Goal: Task Accomplishment & Management: Use online tool/utility

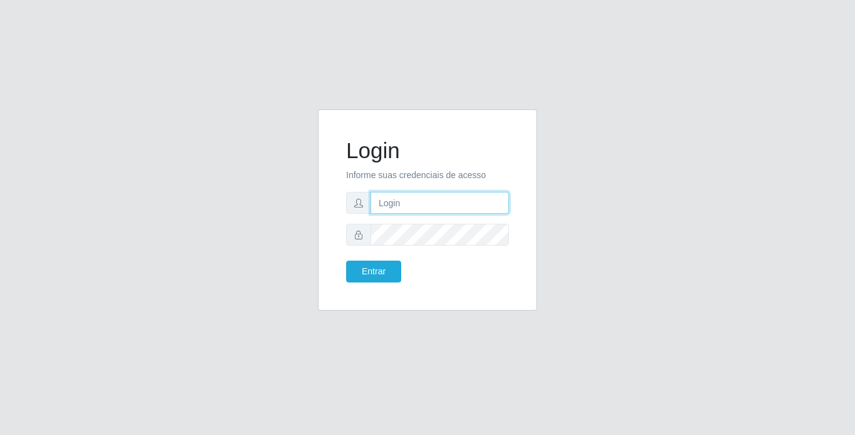
click at [397, 211] on input "text" at bounding box center [439, 203] width 138 height 22
type input "thiagoquirino@bemais"
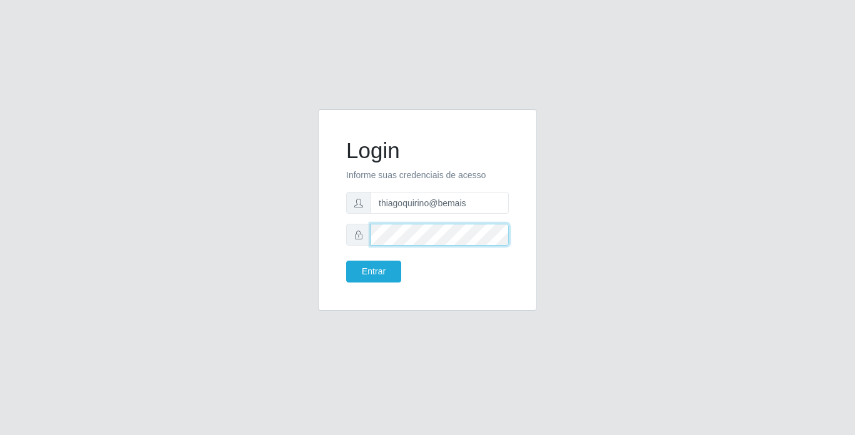
click at [346, 261] on button "Entrar" at bounding box center [373, 272] width 55 height 22
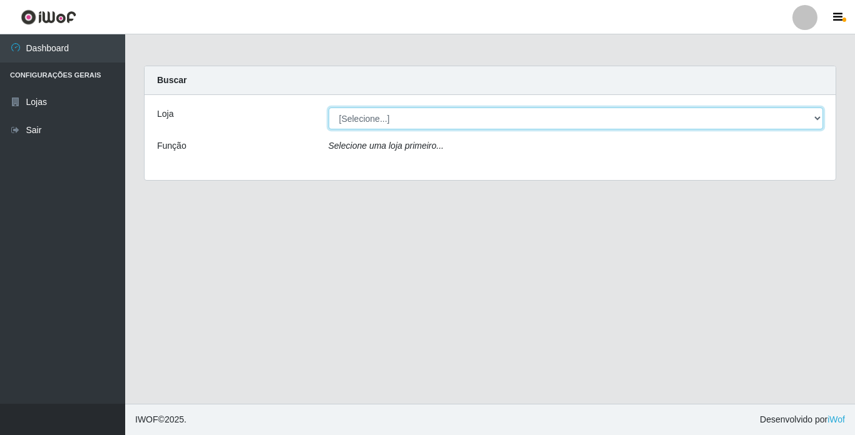
click at [379, 115] on select "[Selecione...] Bemais Supermercados - [GEOGRAPHIC_DATA]" at bounding box center [575, 119] width 495 height 22
select select "250"
click at [328, 108] on select "[Selecione...] Bemais Supermercados - [GEOGRAPHIC_DATA]" at bounding box center [575, 119] width 495 height 22
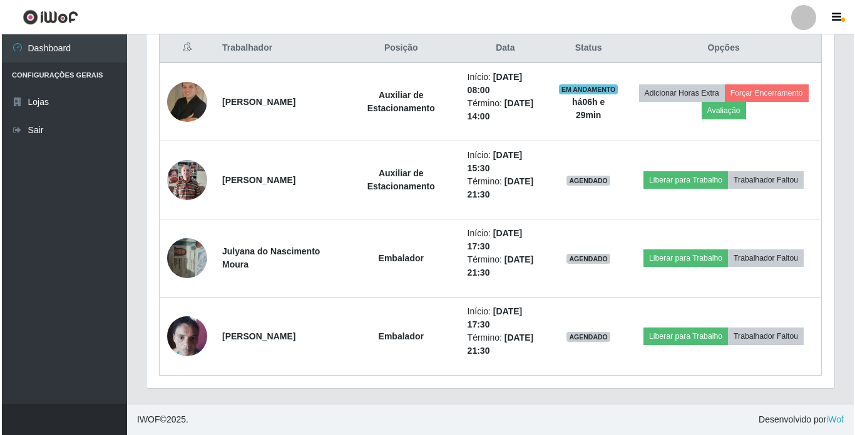
scroll to position [486, 0]
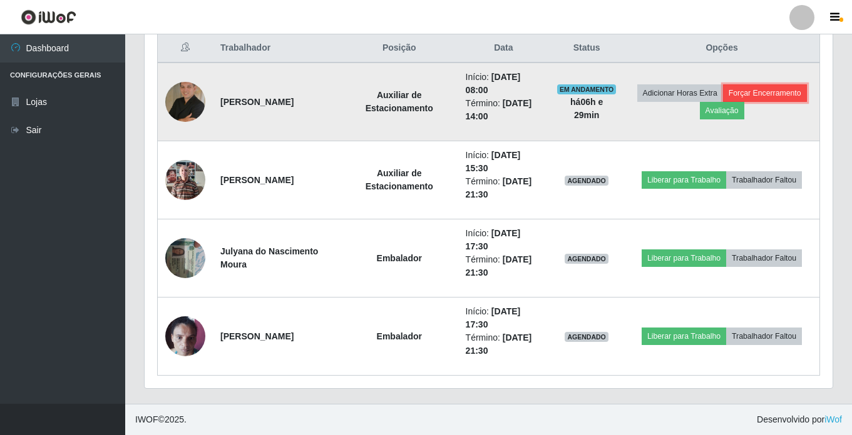
click at [793, 93] on button "Forçar Encerramento" at bounding box center [765, 93] width 84 height 18
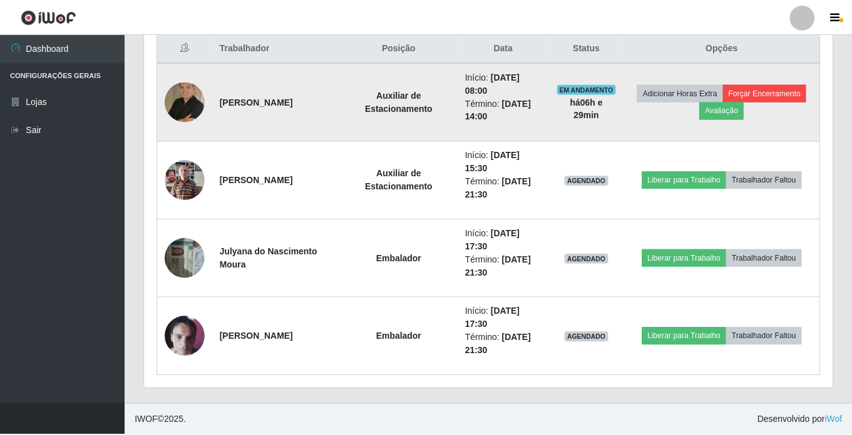
scroll to position [260, 681]
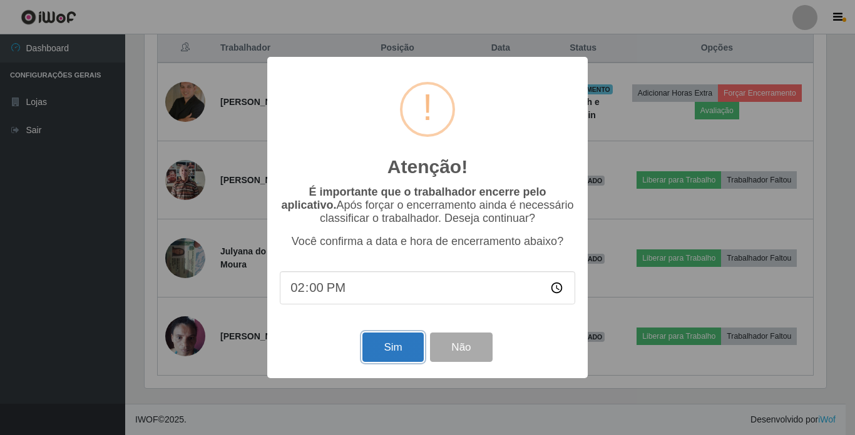
click at [380, 342] on button "Sim" at bounding box center [392, 347] width 61 height 29
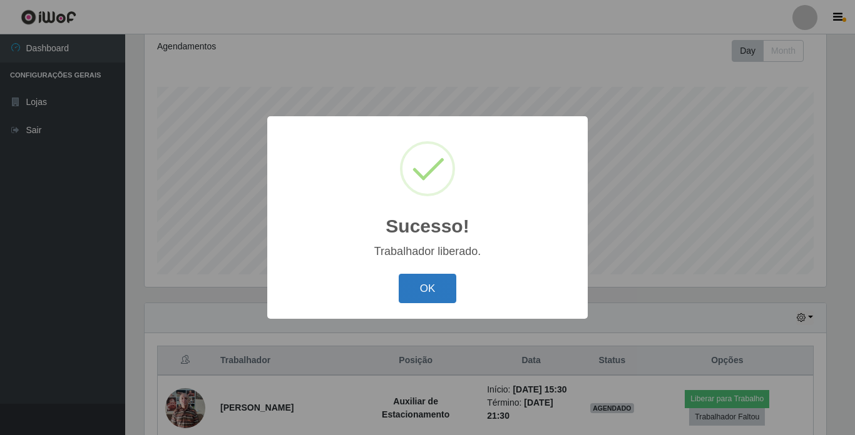
click at [437, 280] on button "OK" at bounding box center [428, 288] width 58 height 29
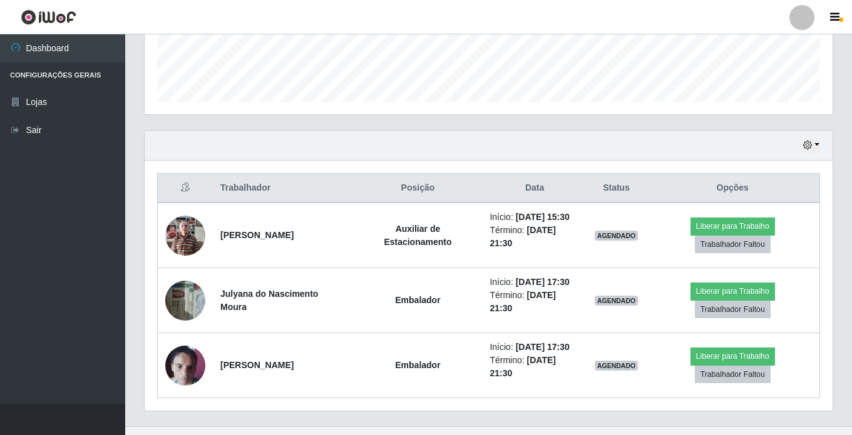
scroll to position [368, 0]
